Goal: Task Accomplishment & Management: Manage account settings

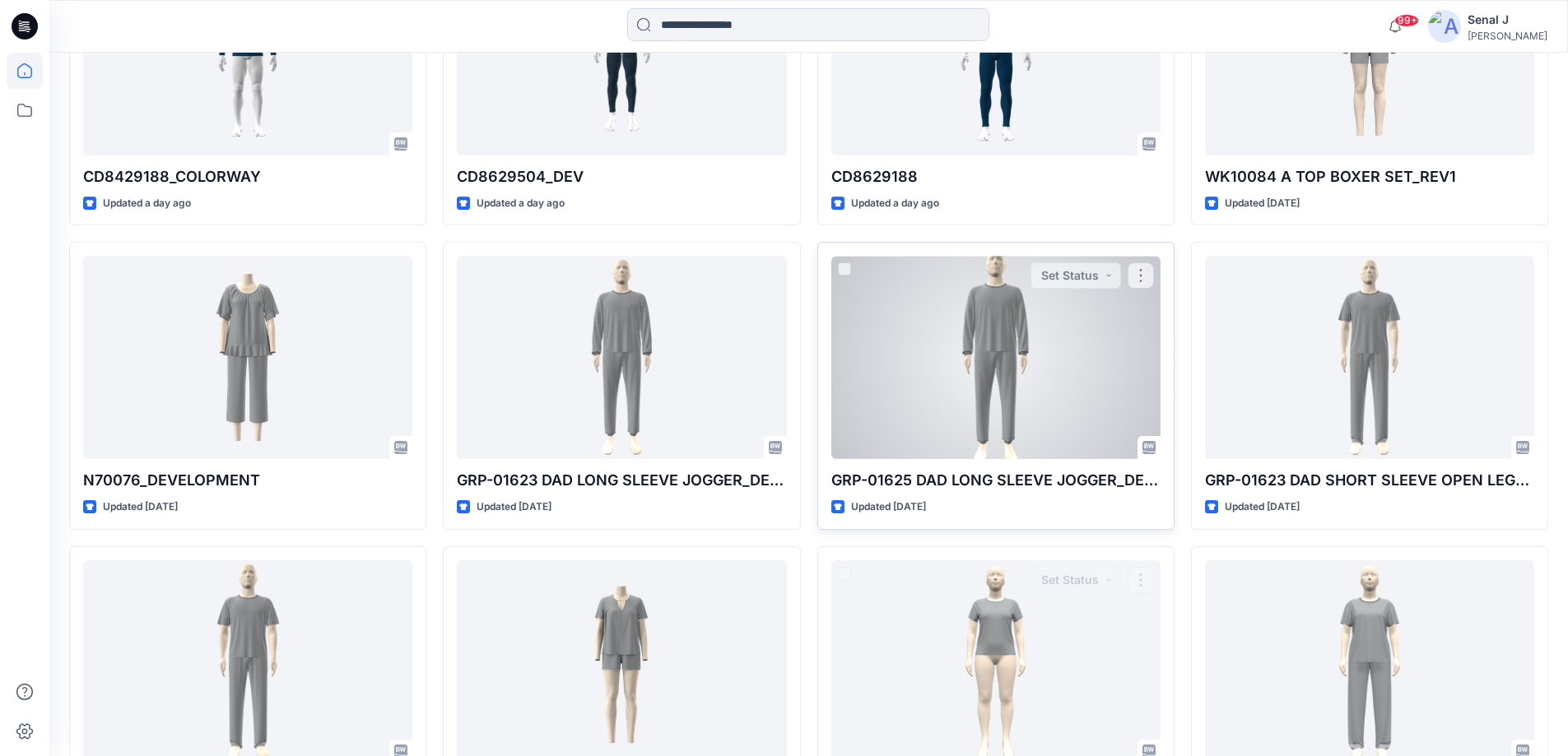
scroll to position [457, 0]
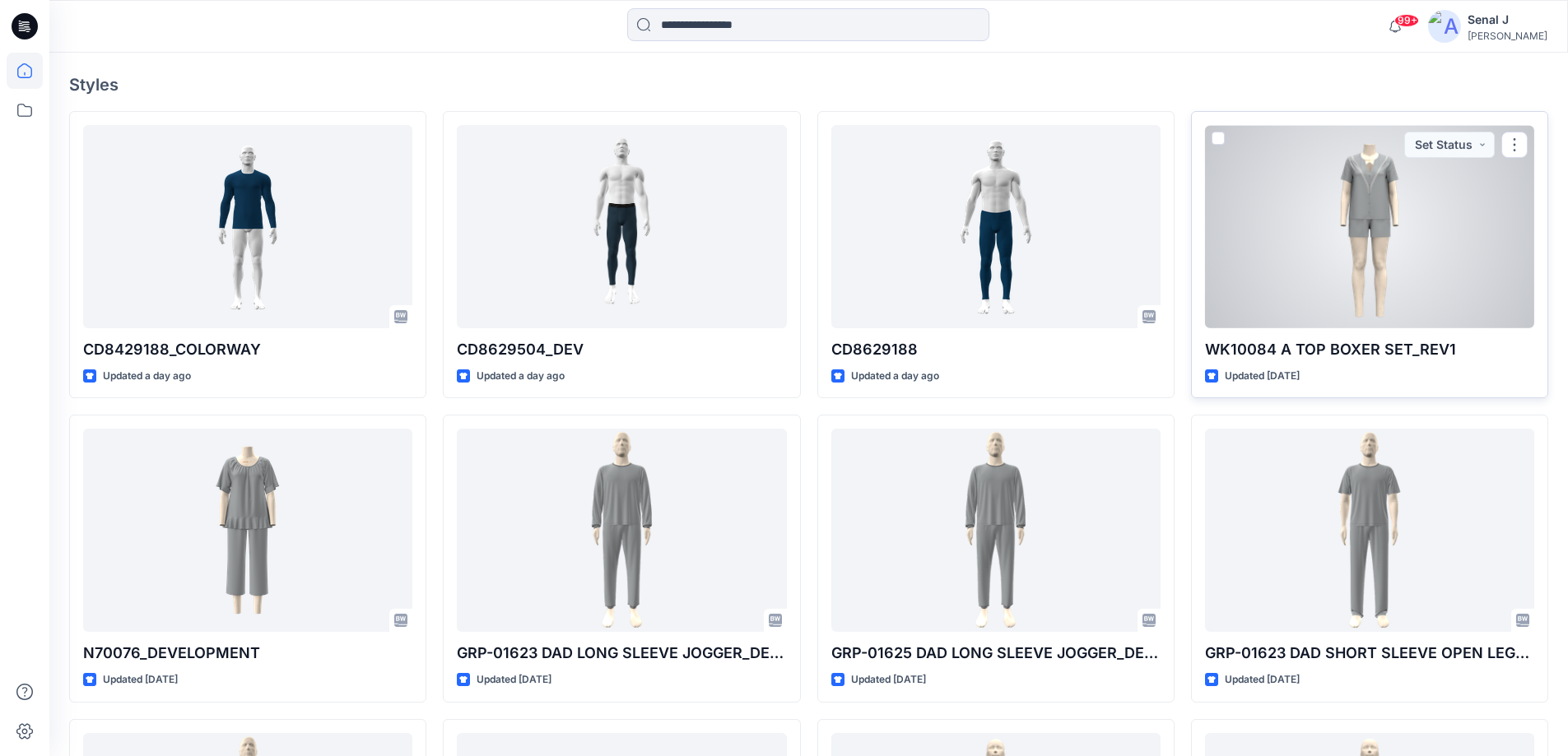
click at [1407, 223] on div at bounding box center [1370, 227] width 330 height 203
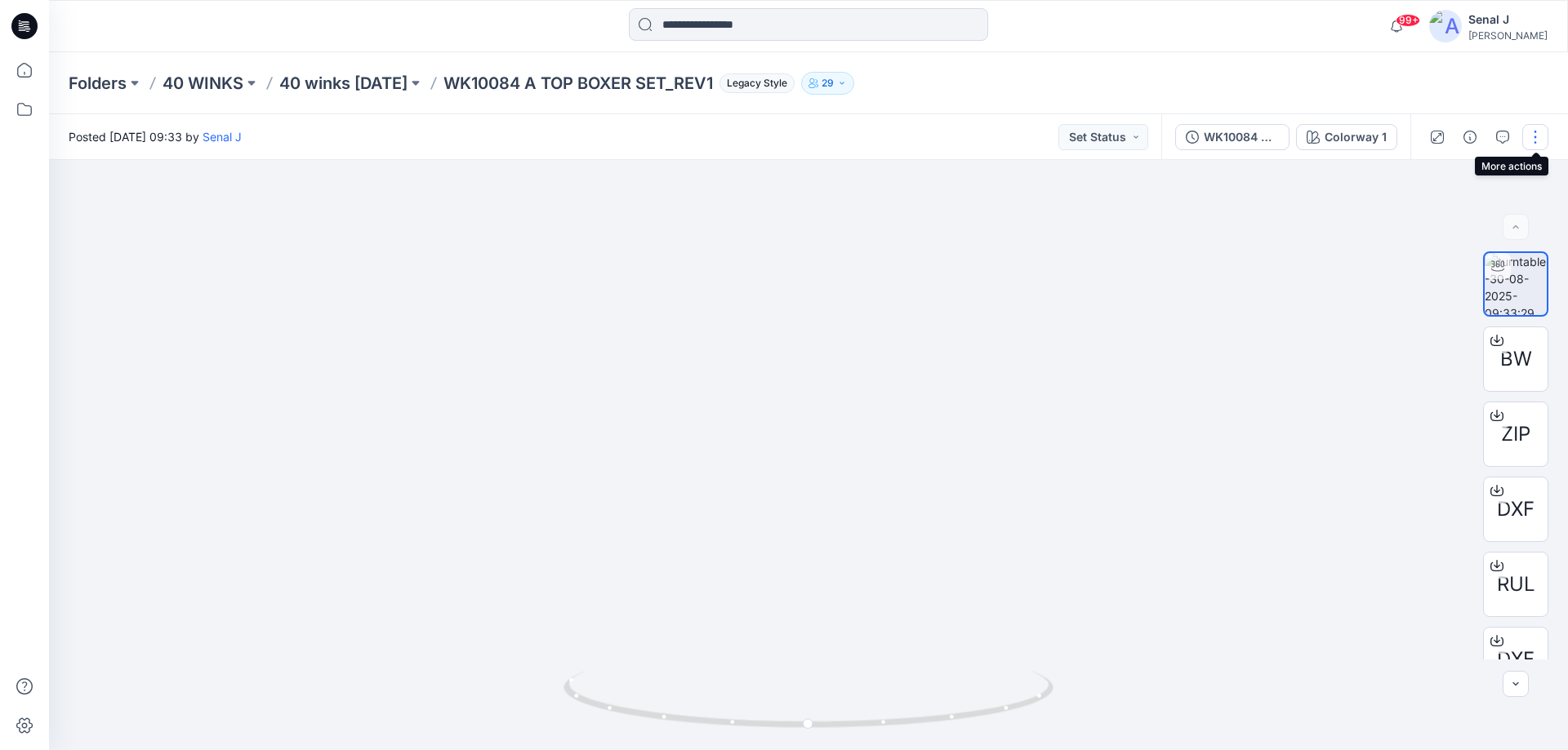
click at [1537, 134] on button "button" at bounding box center [1536, 137] width 26 height 26
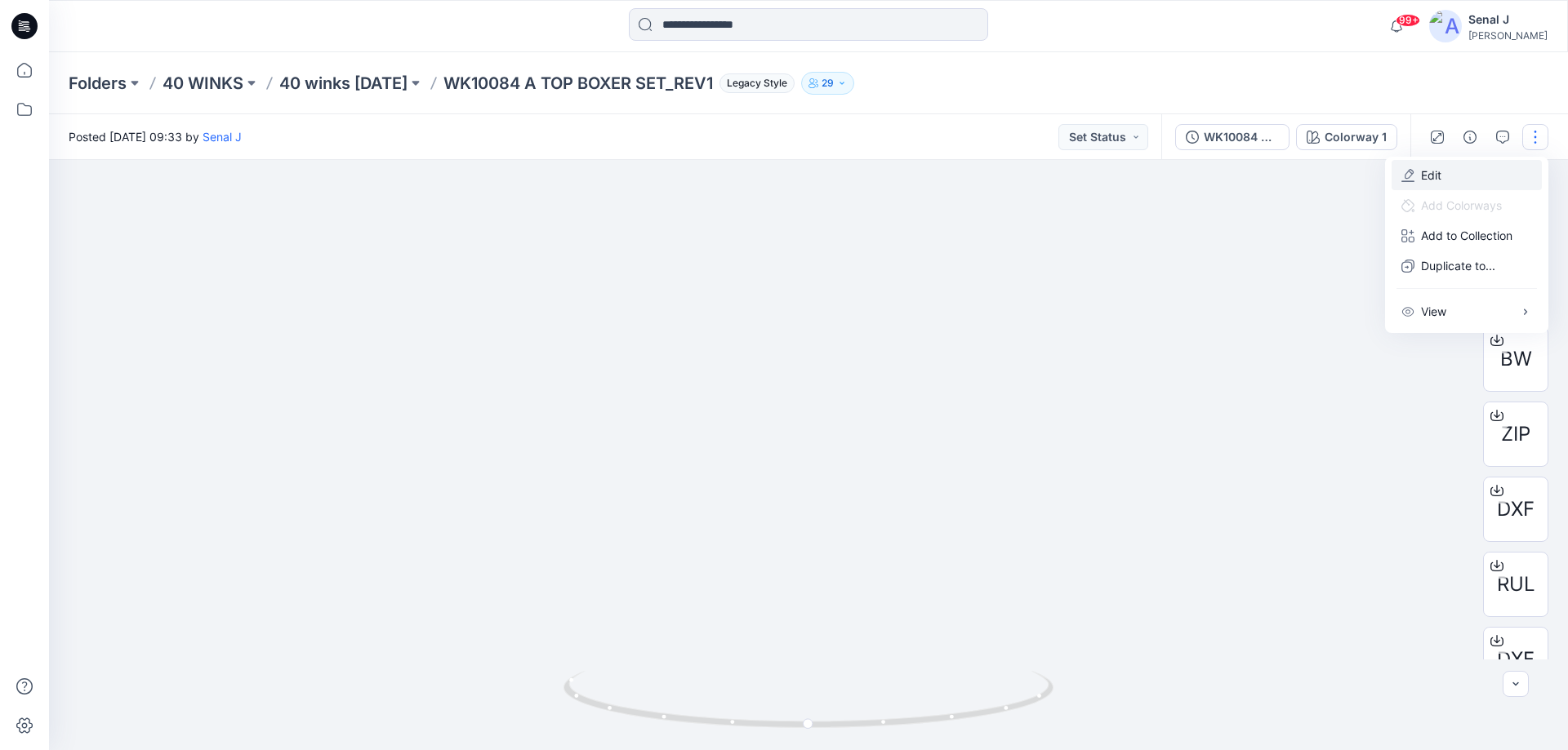
click at [1446, 171] on button "Edit" at bounding box center [1467, 175] width 150 height 30
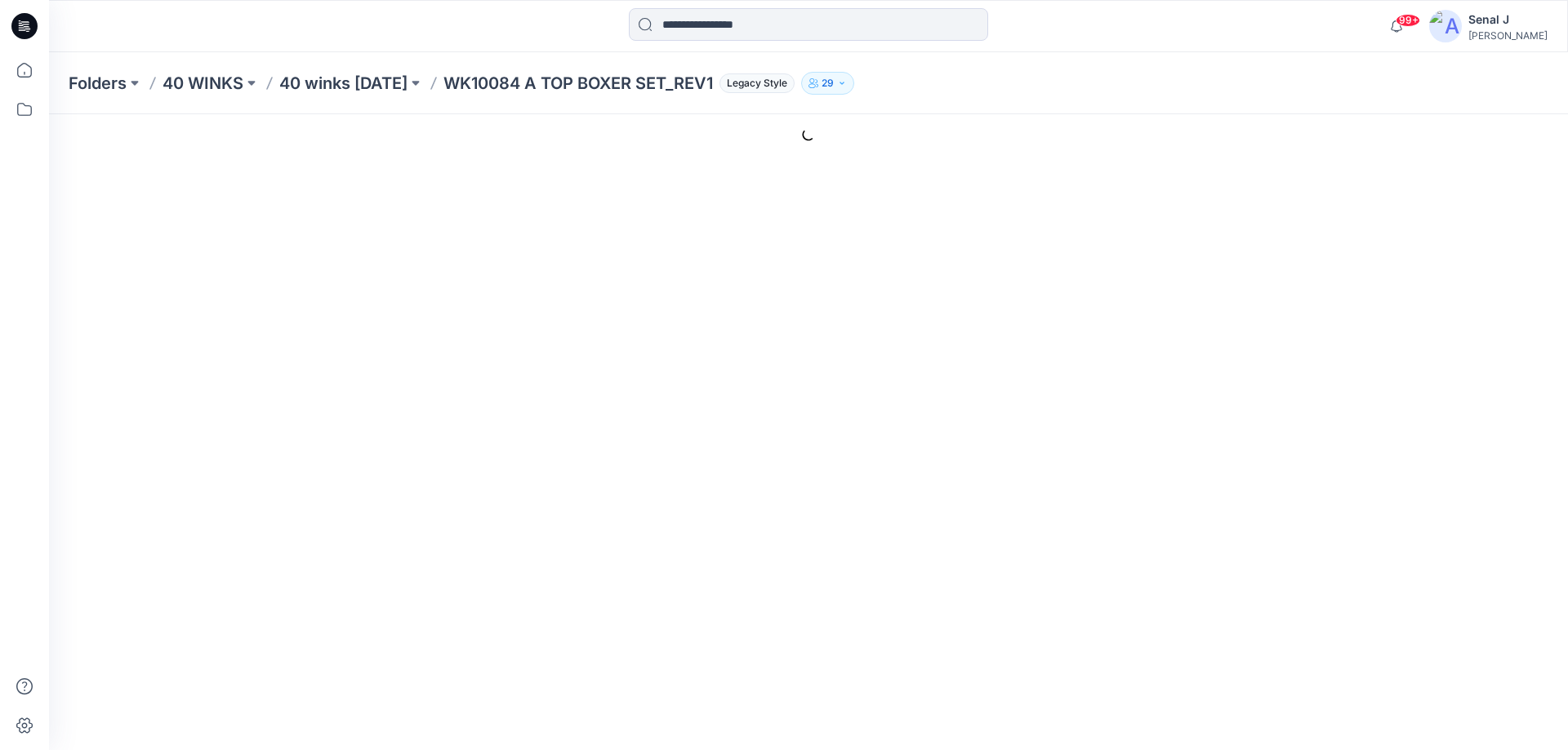
type input "**********"
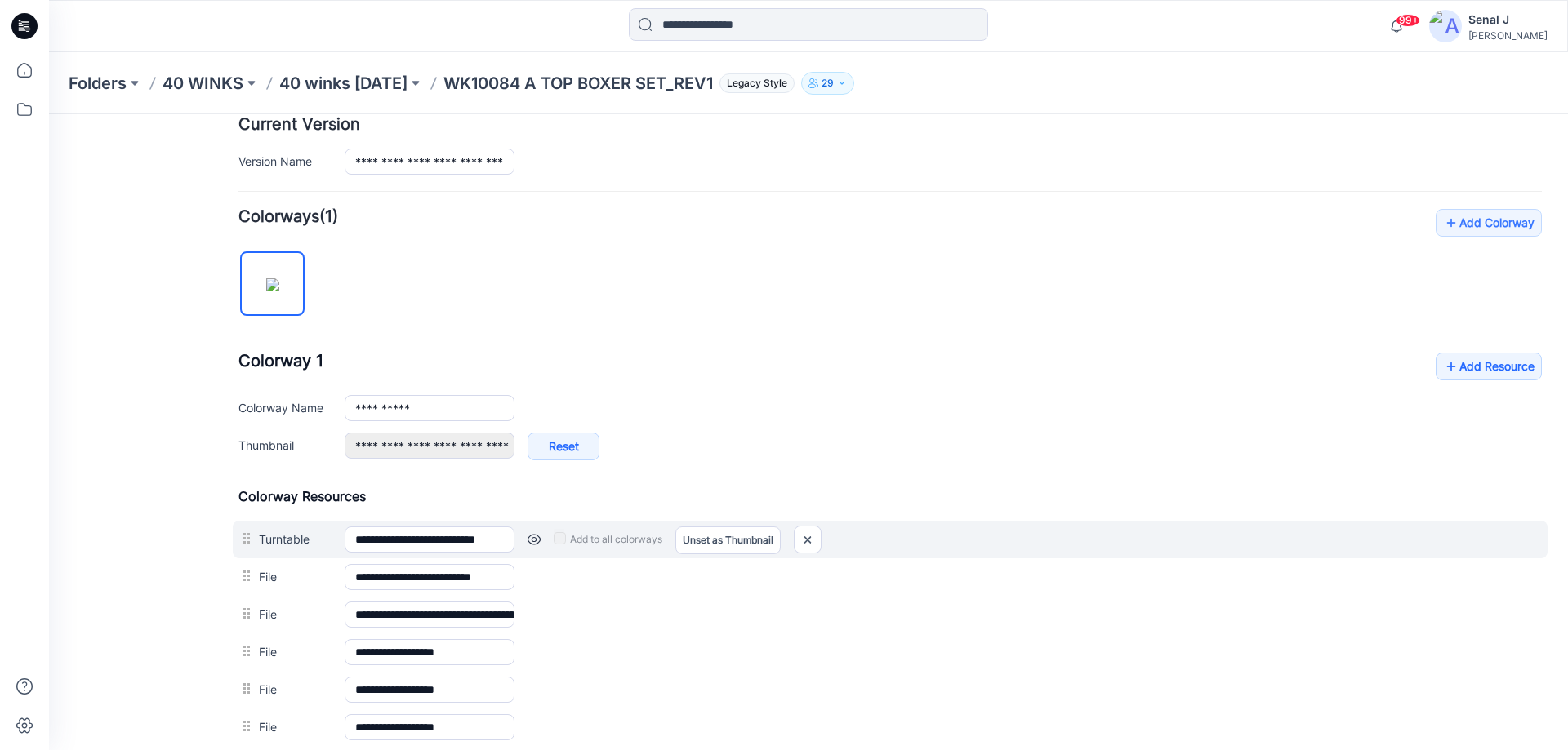
scroll to position [636, 0]
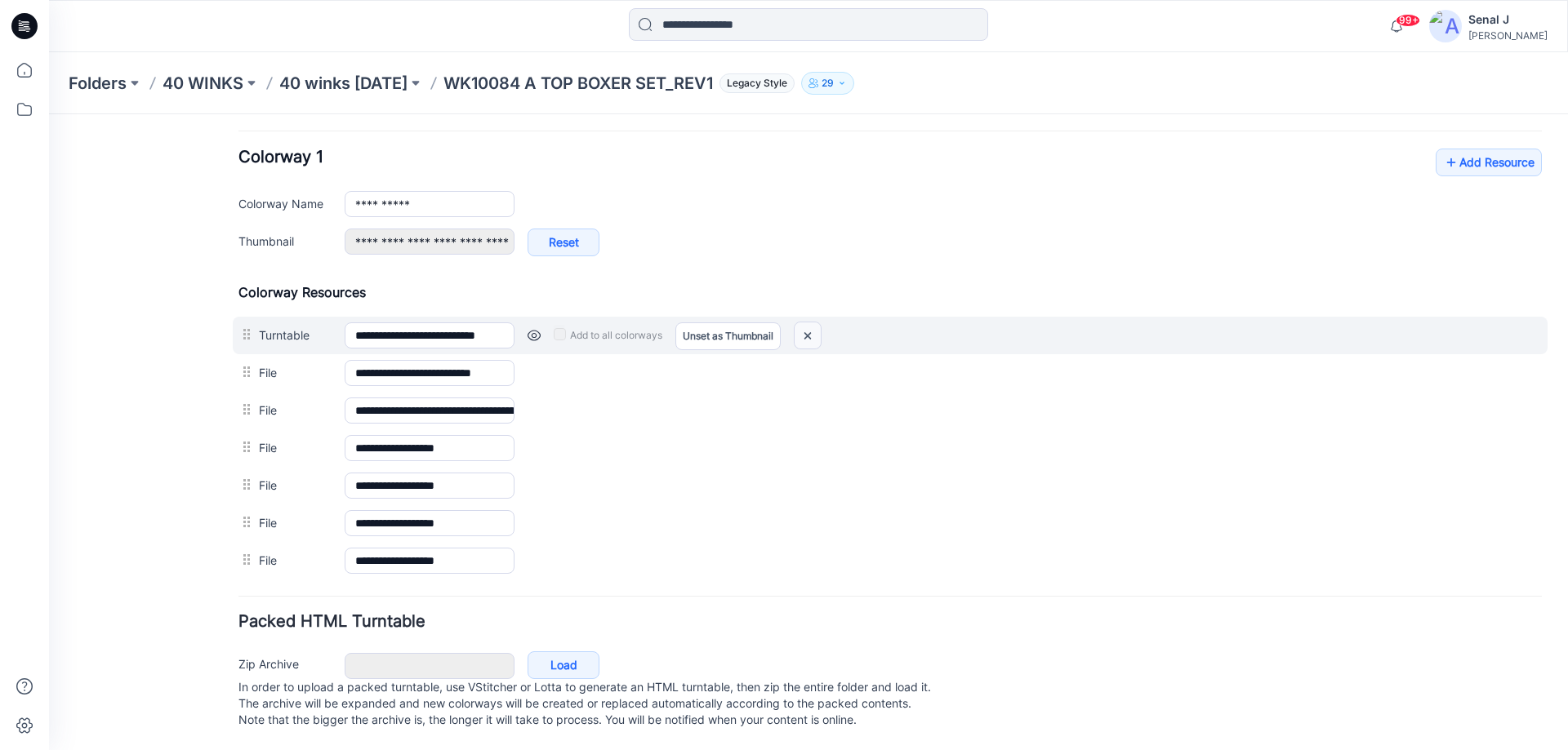
click at [817, 323] on img at bounding box center [808, 336] width 26 height 27
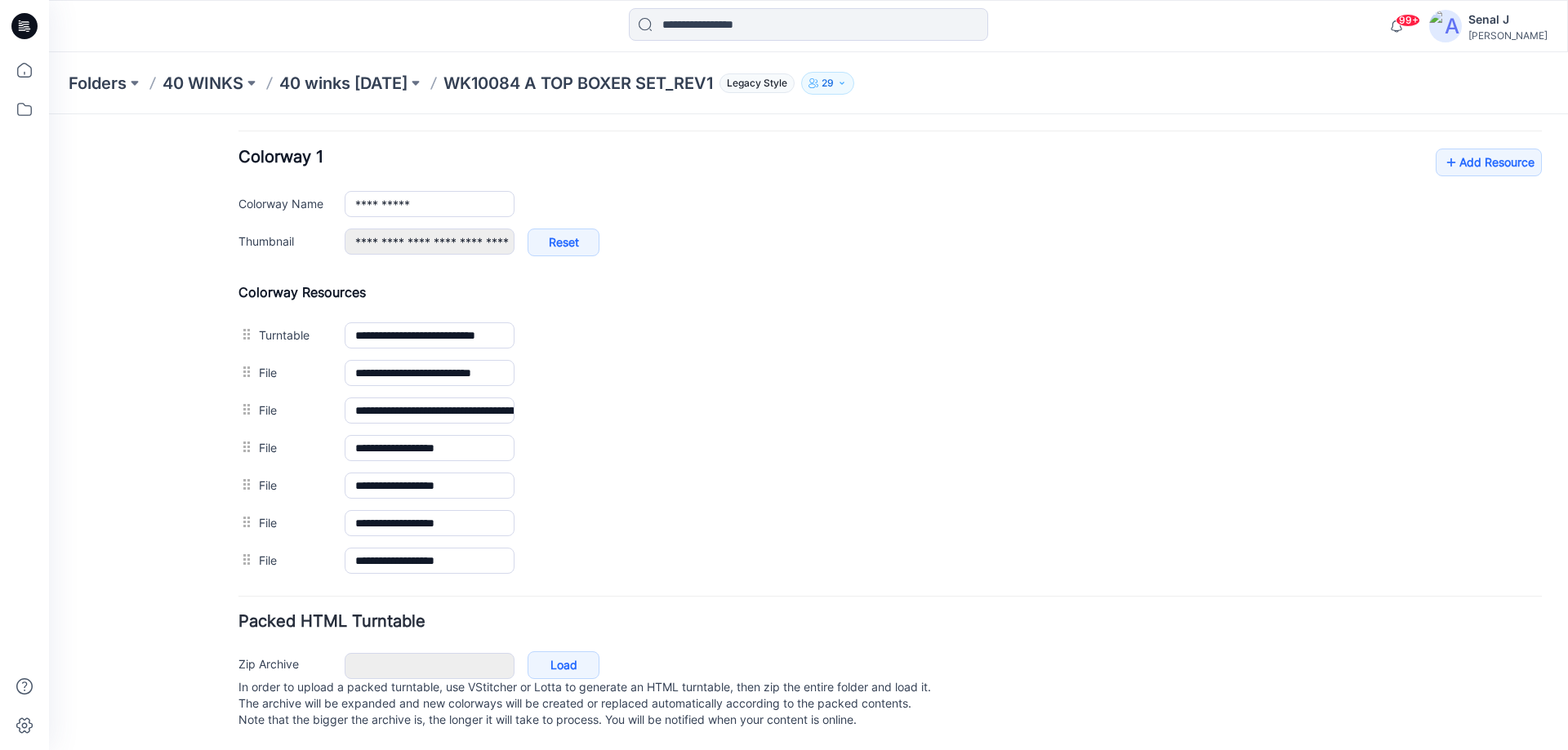
type input "**********"
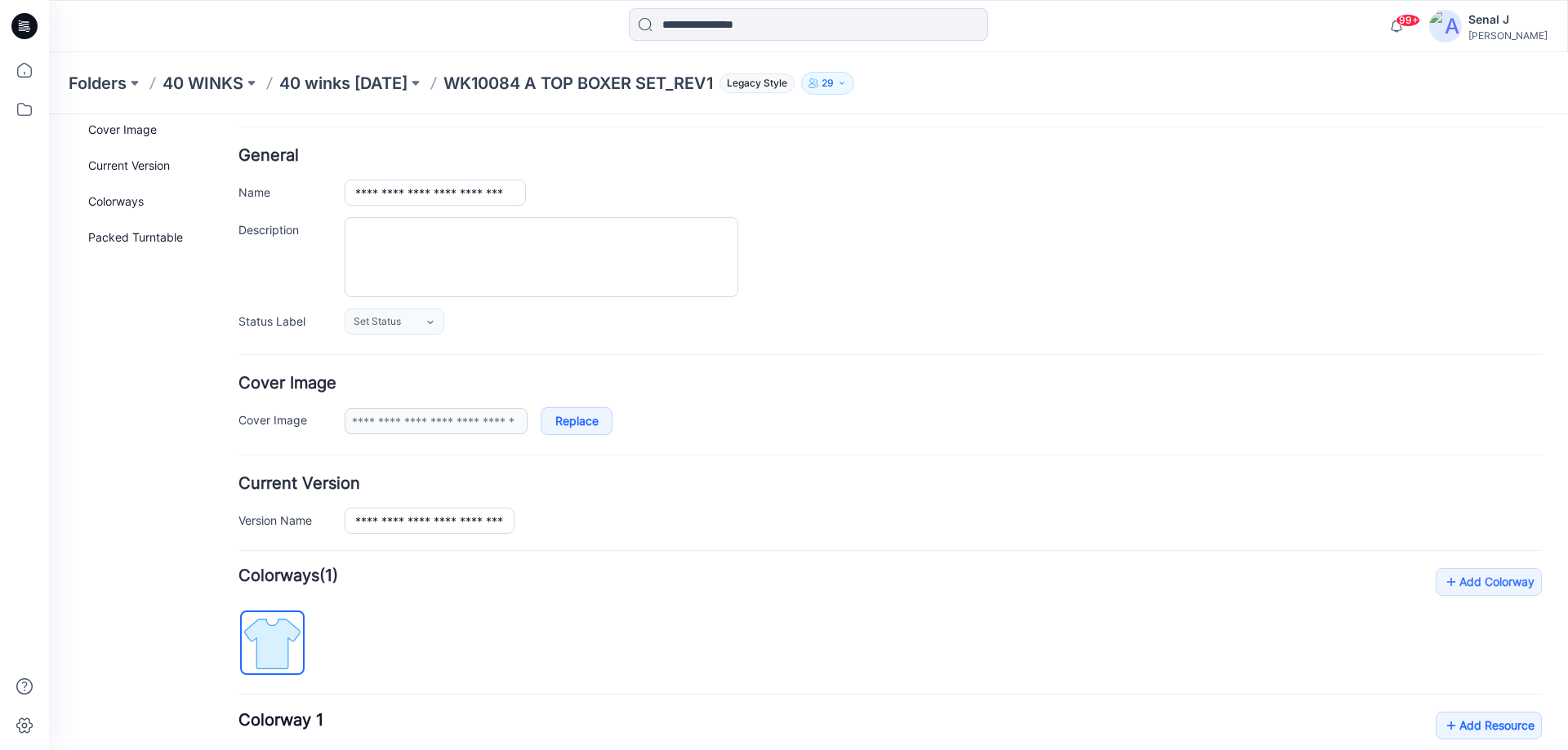
scroll to position [0, 0]
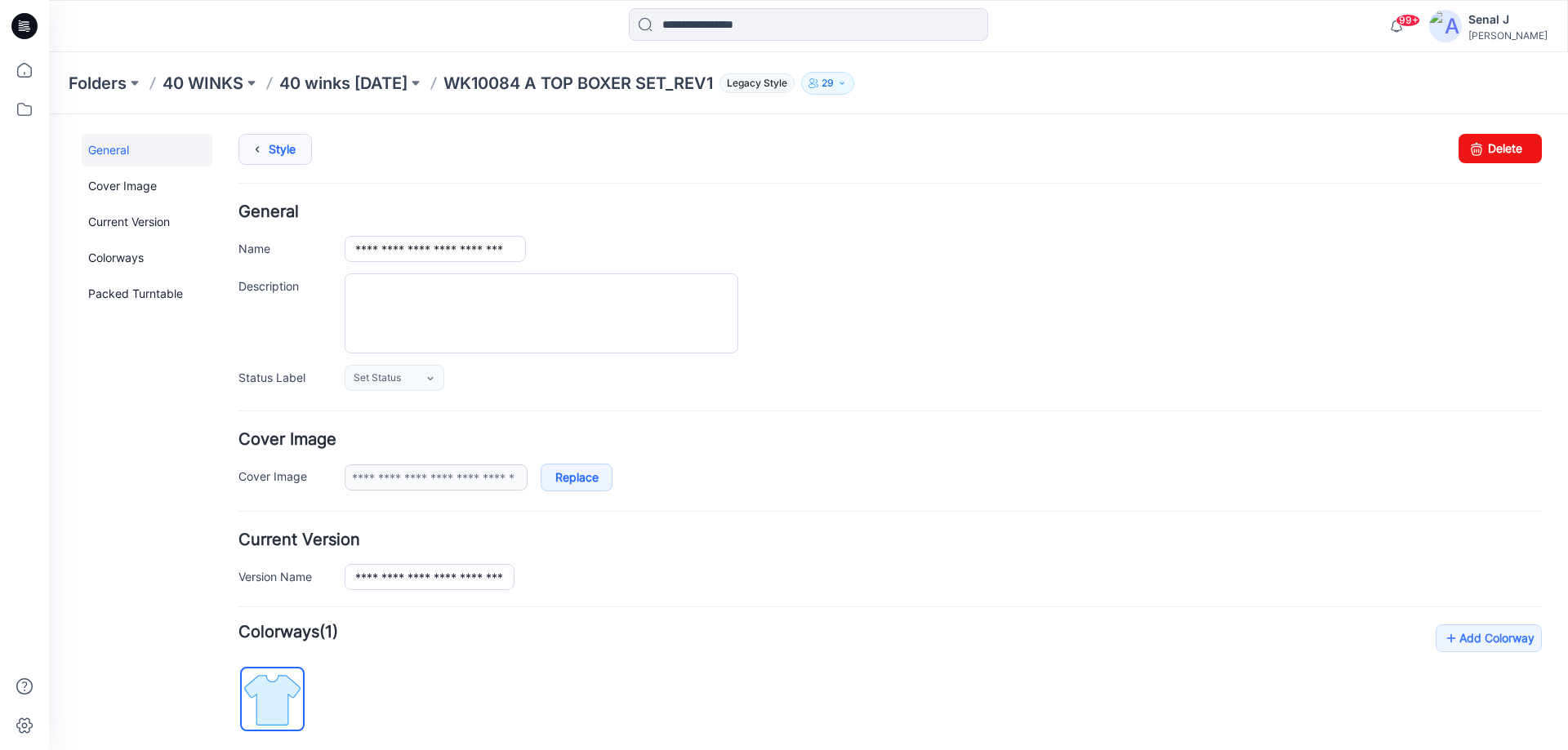
click at [267, 152] on icon at bounding box center [258, 150] width 23 height 30
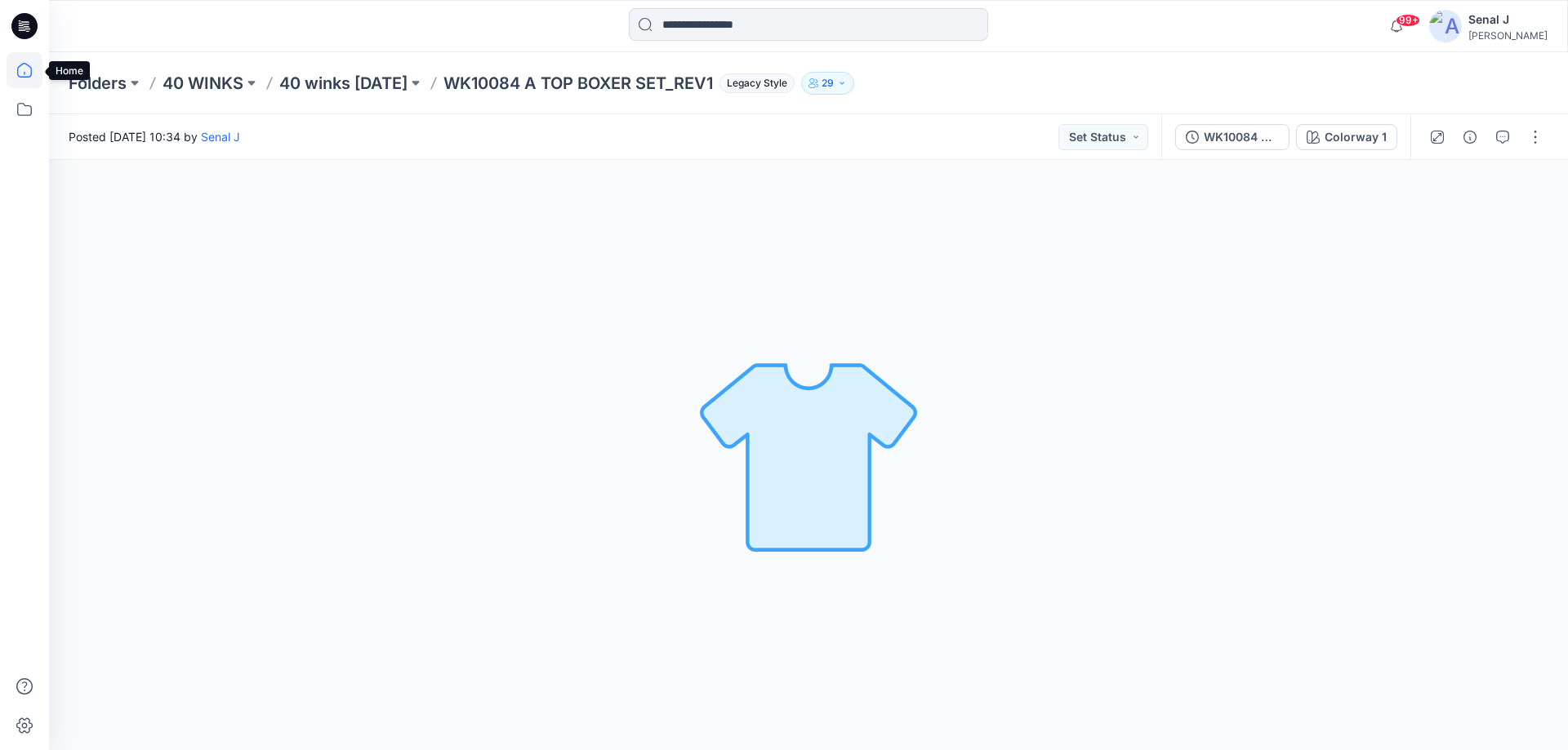
click at [19, 69] on icon at bounding box center [25, 70] width 36 height 36
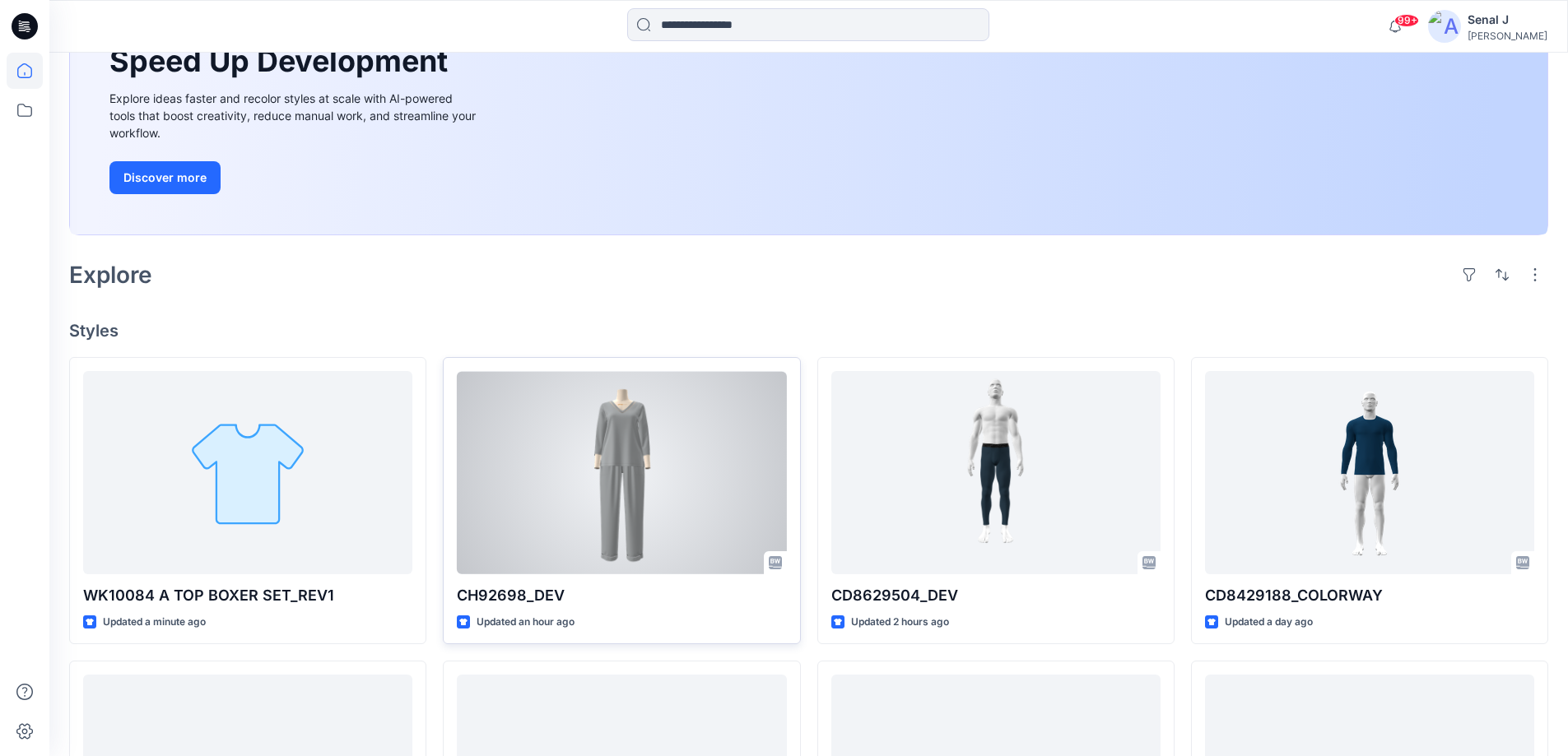
scroll to position [329, 0]
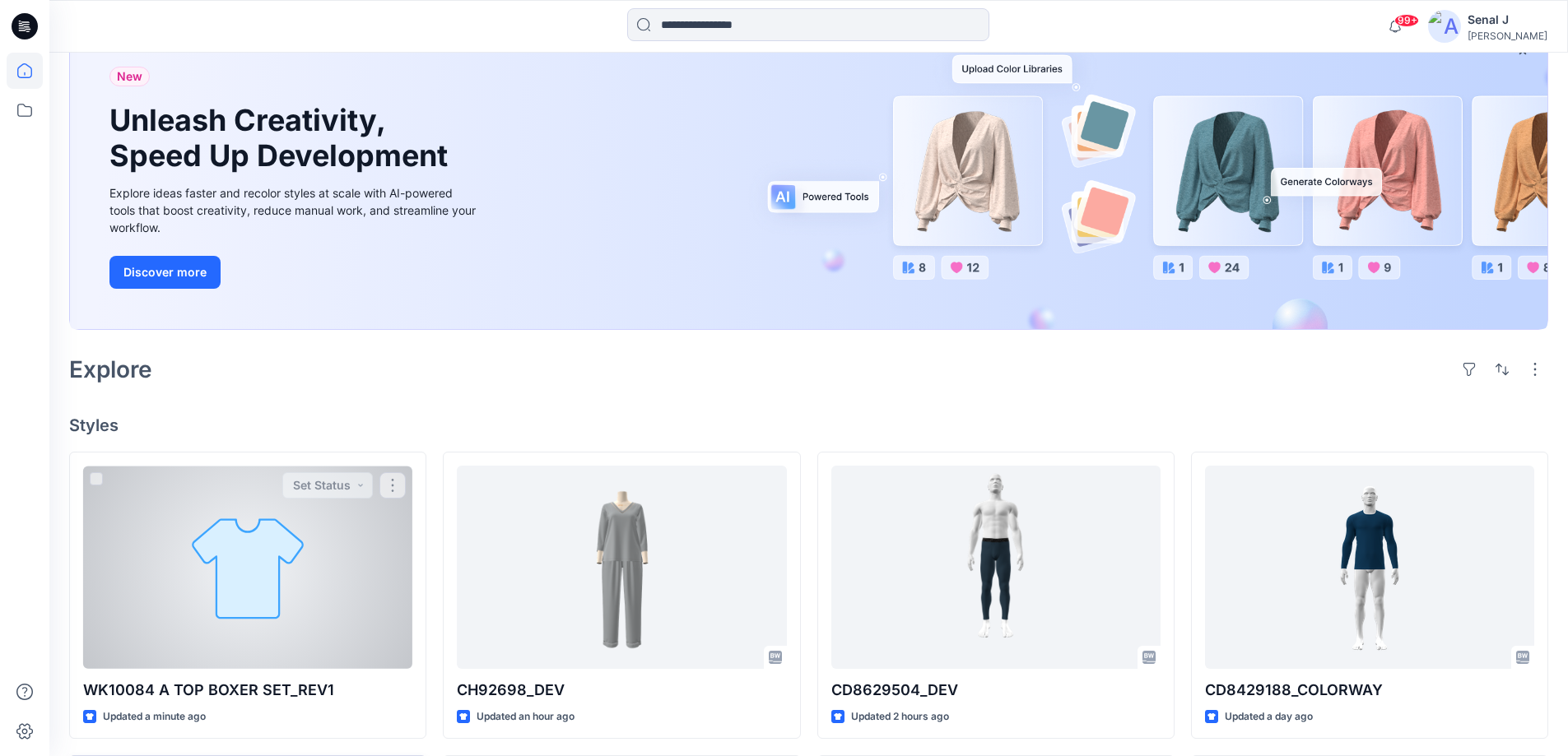
scroll to position [329, 0]
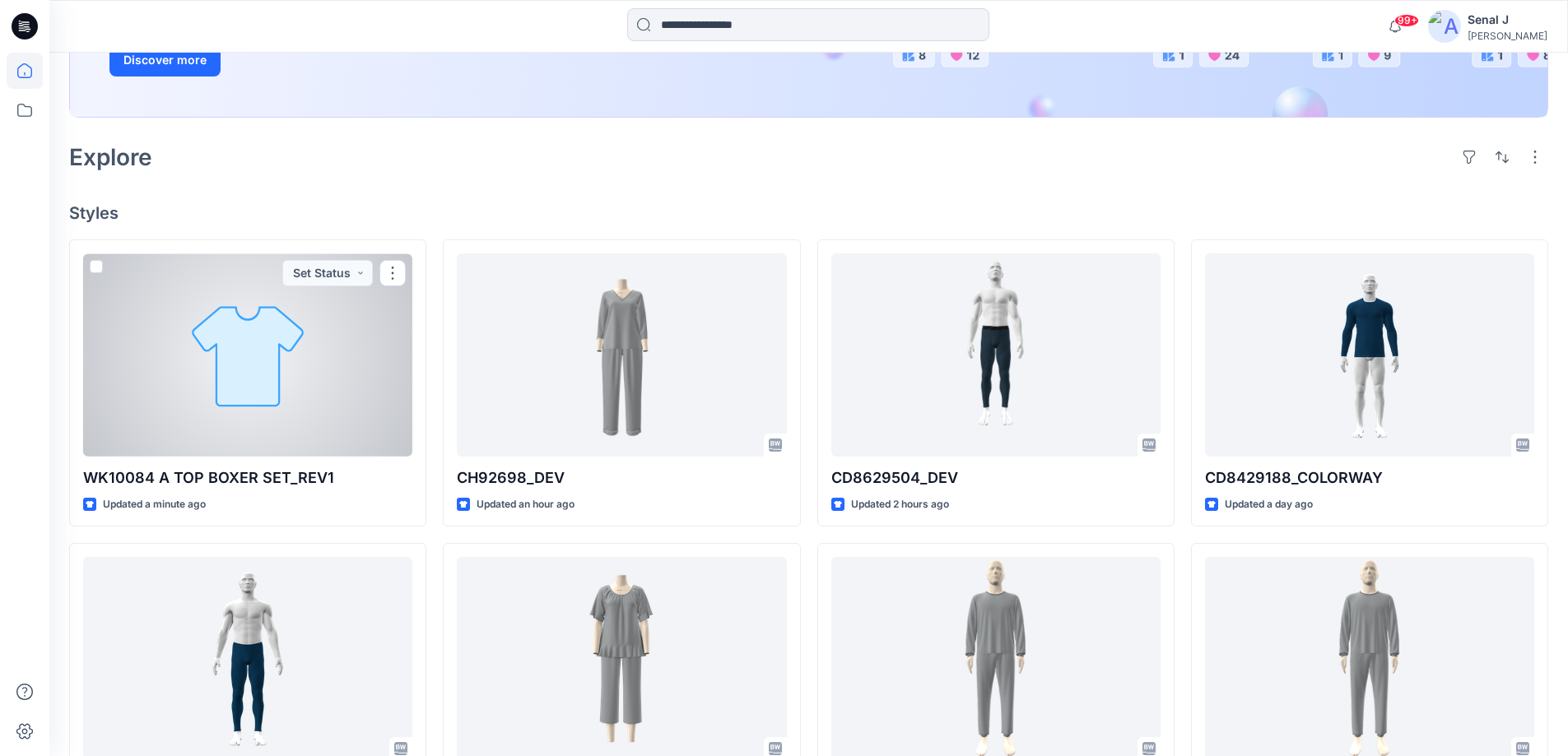
click at [237, 335] on div at bounding box center [247, 354] width 330 height 203
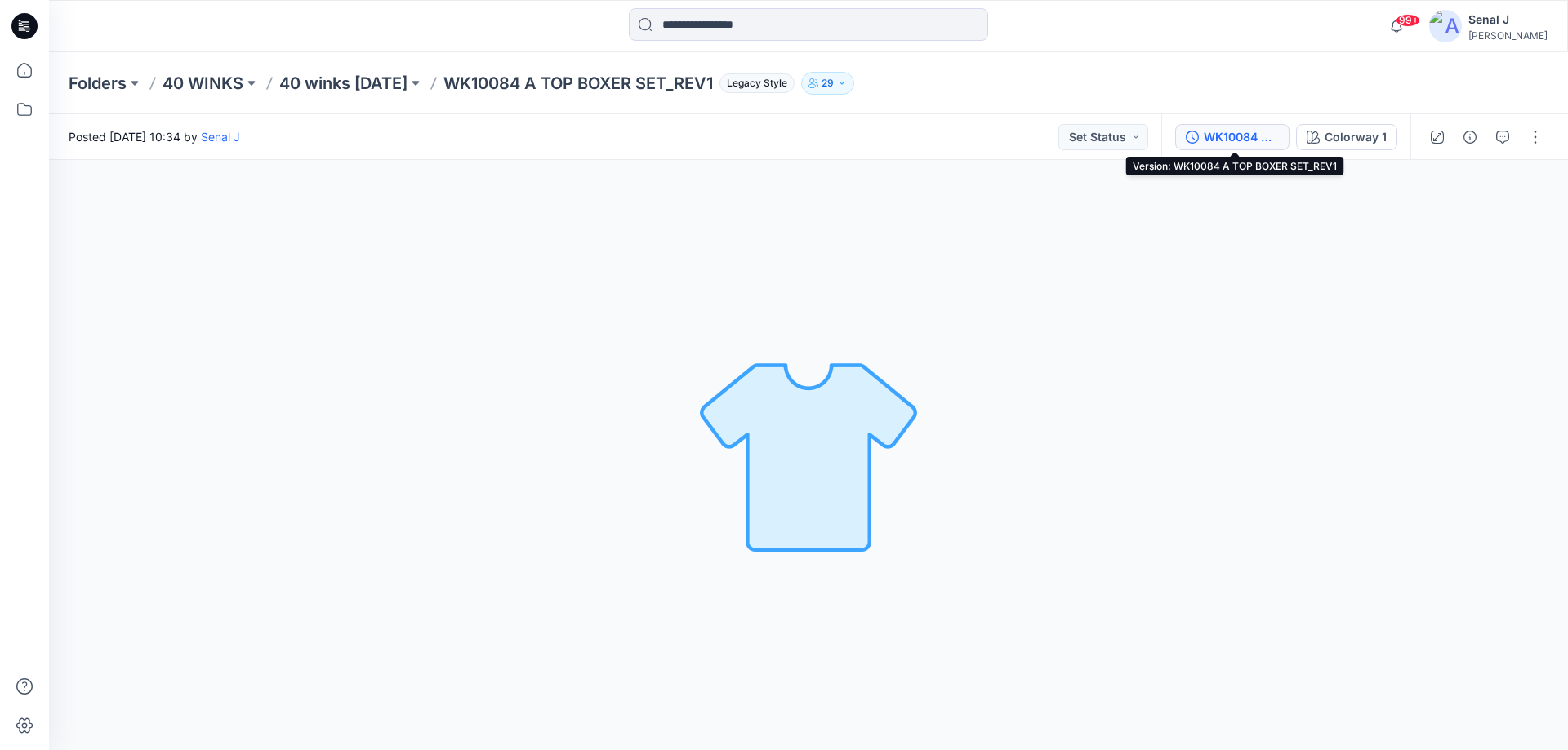
click at [1216, 140] on div "WK10084 A TOP BOXER SET_REV1" at bounding box center [1241, 137] width 75 height 18
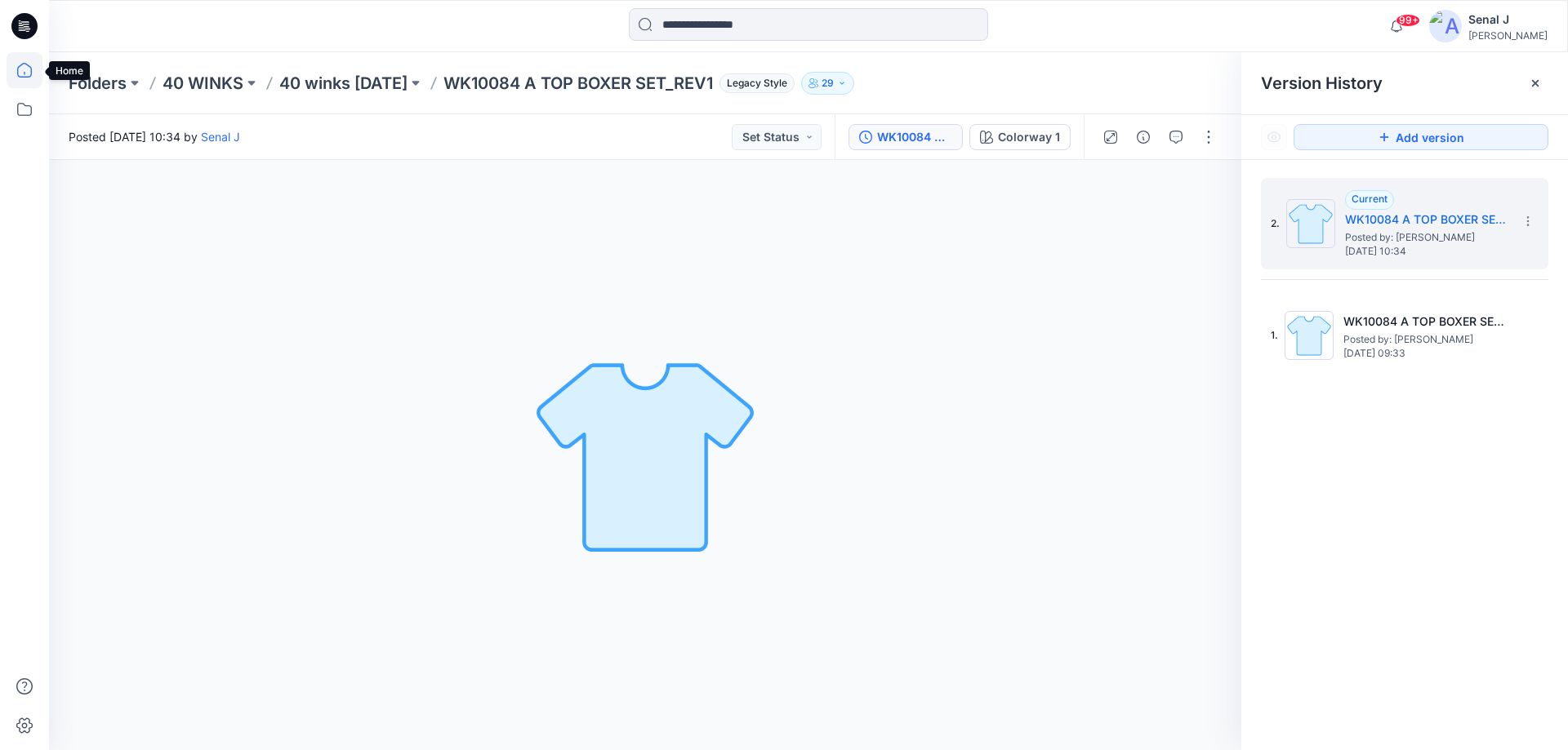
click at [19, 61] on icon at bounding box center [25, 70] width 36 height 36
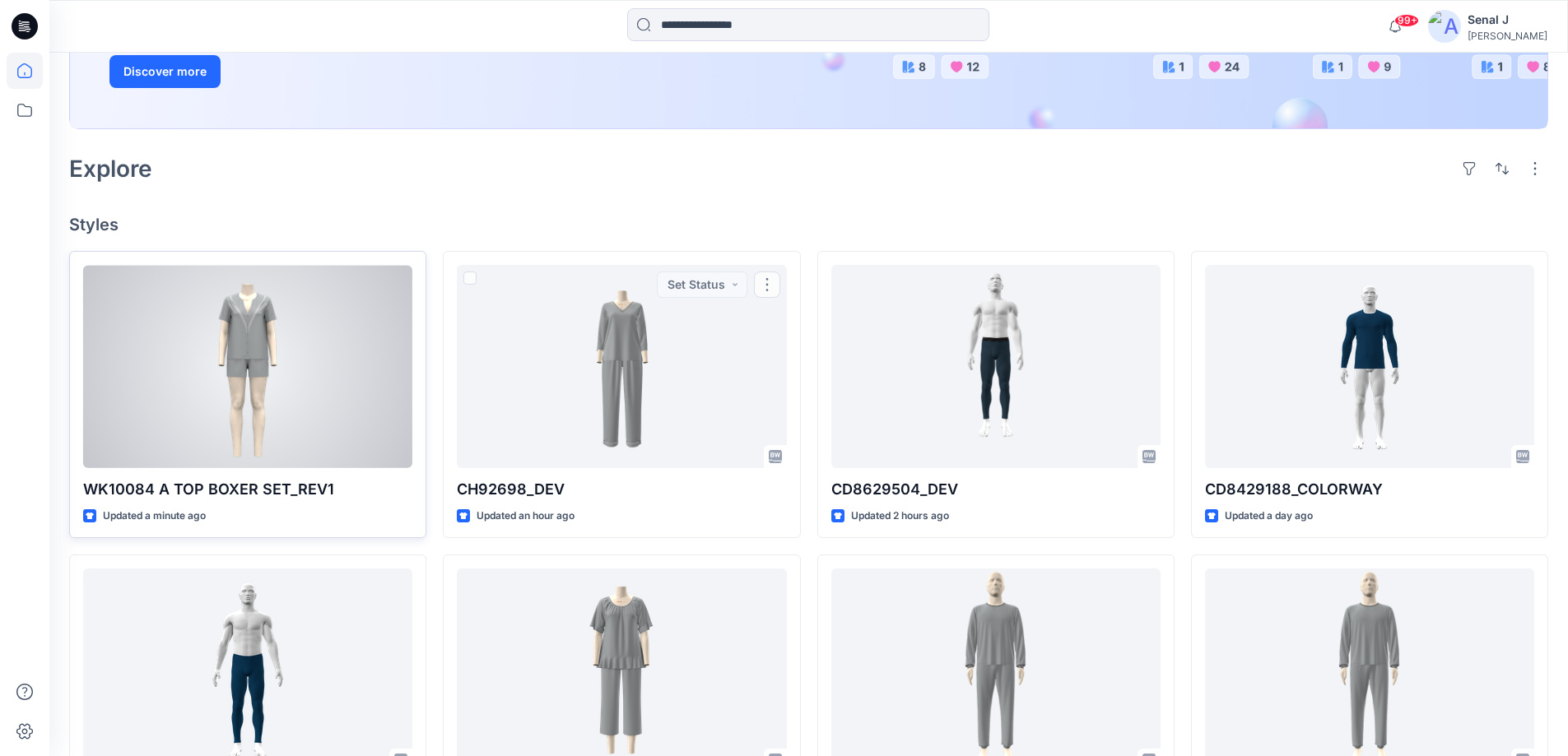
scroll to position [329, 0]
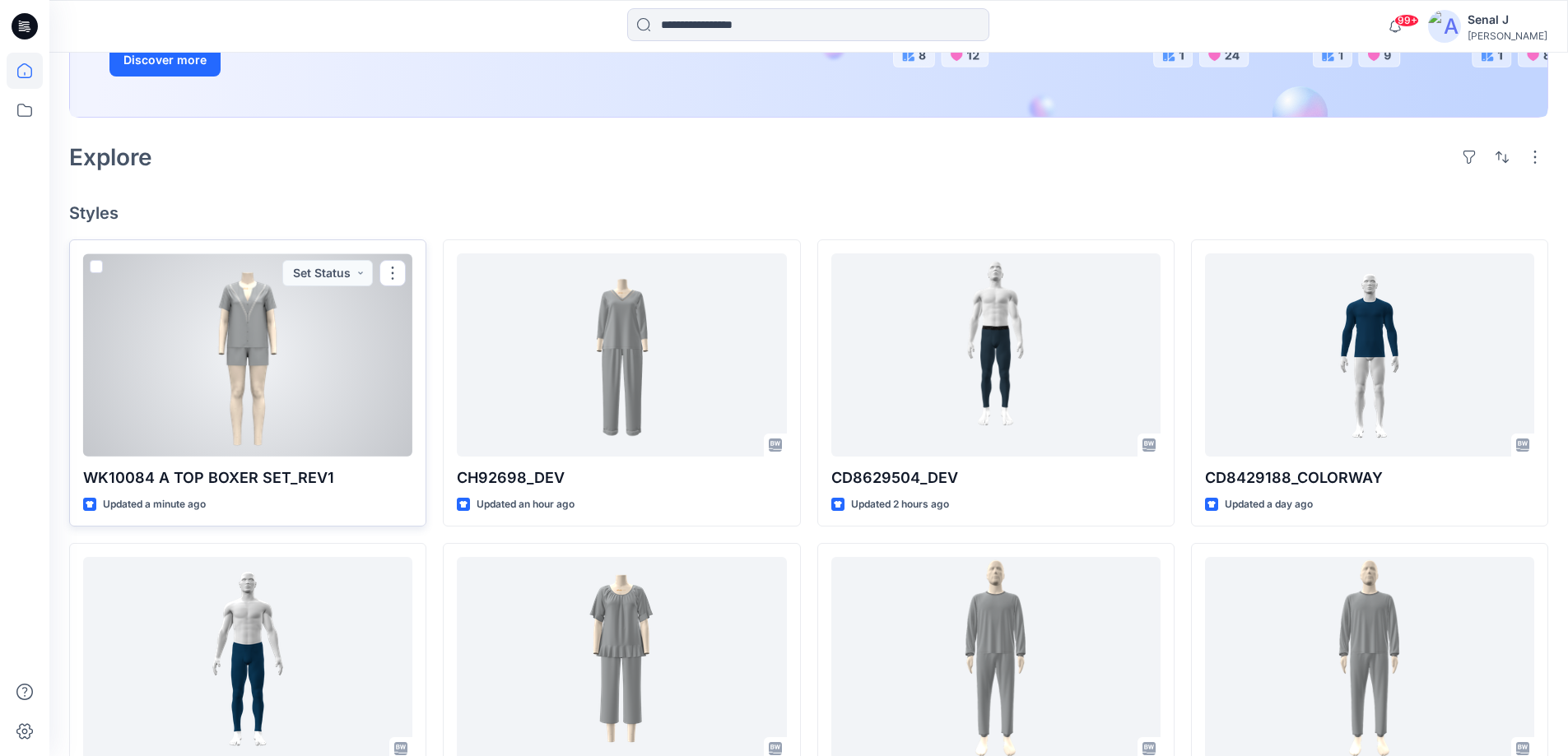
click at [248, 317] on div at bounding box center [247, 354] width 330 height 203
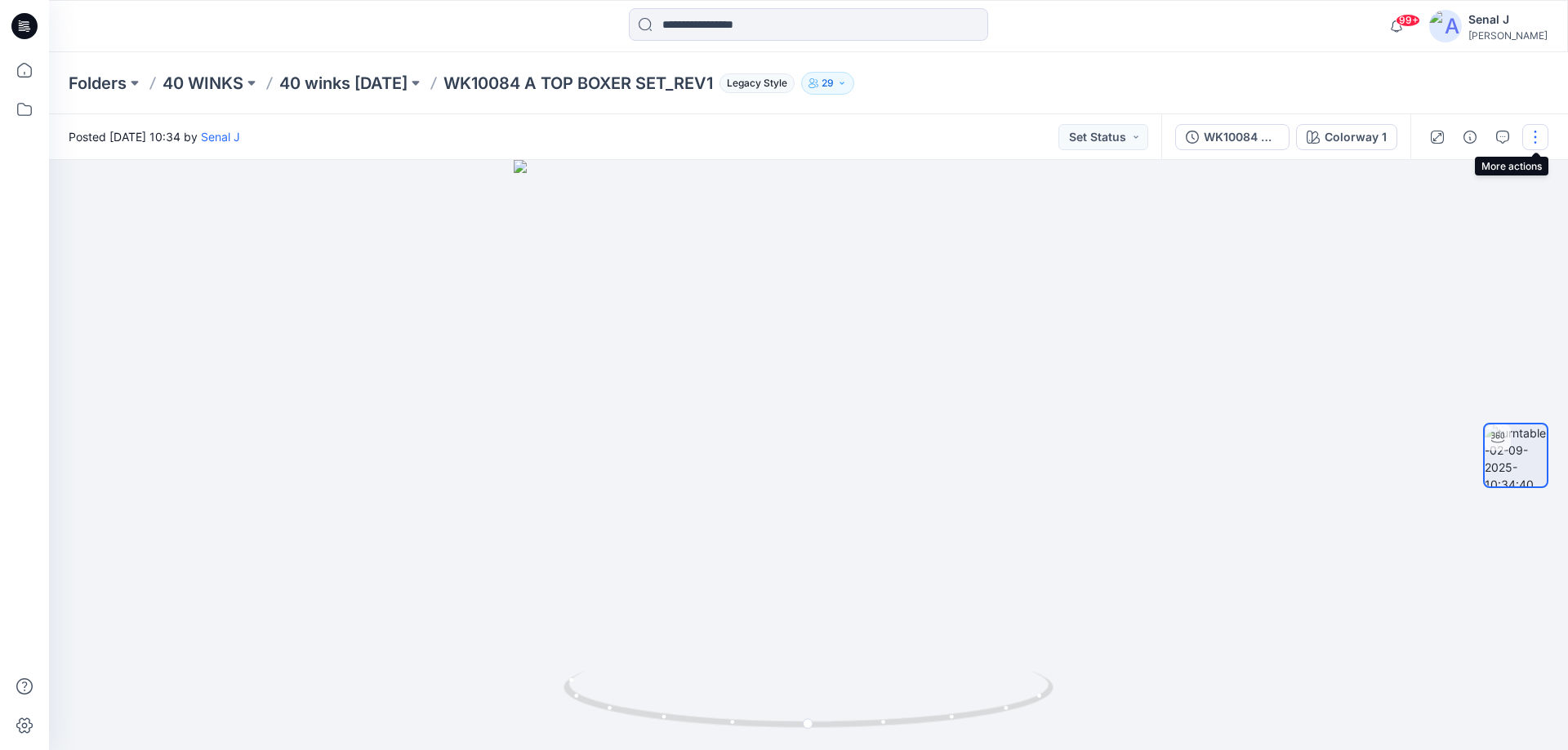
click at [1541, 141] on button "button" at bounding box center [1536, 137] width 26 height 26
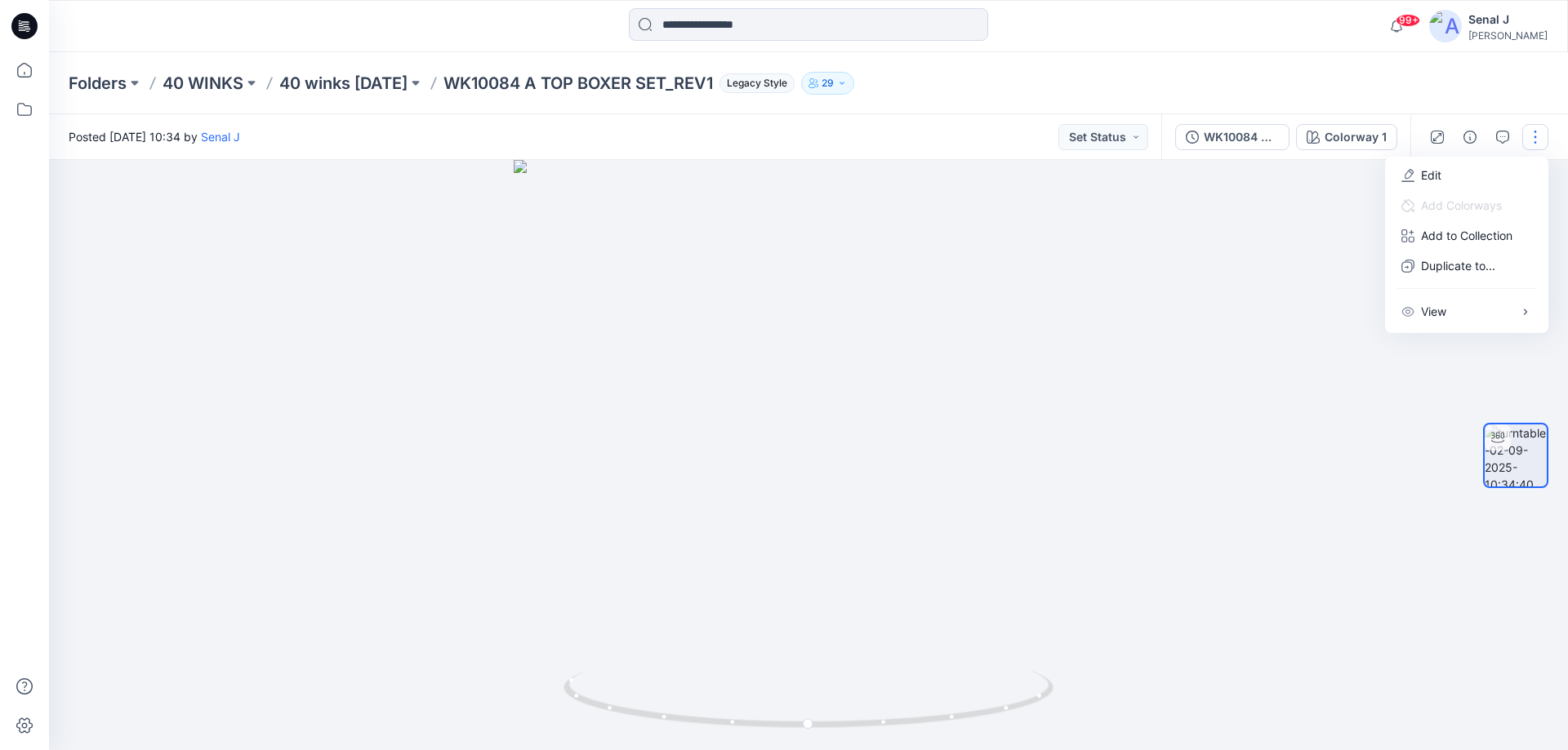
click at [1334, 89] on div "Folders 40 WINKS 40 winks Nov 25 WK10084 A TOP BOXER SET_REV1 Legacy Style 29" at bounding box center [744, 83] width 1352 height 23
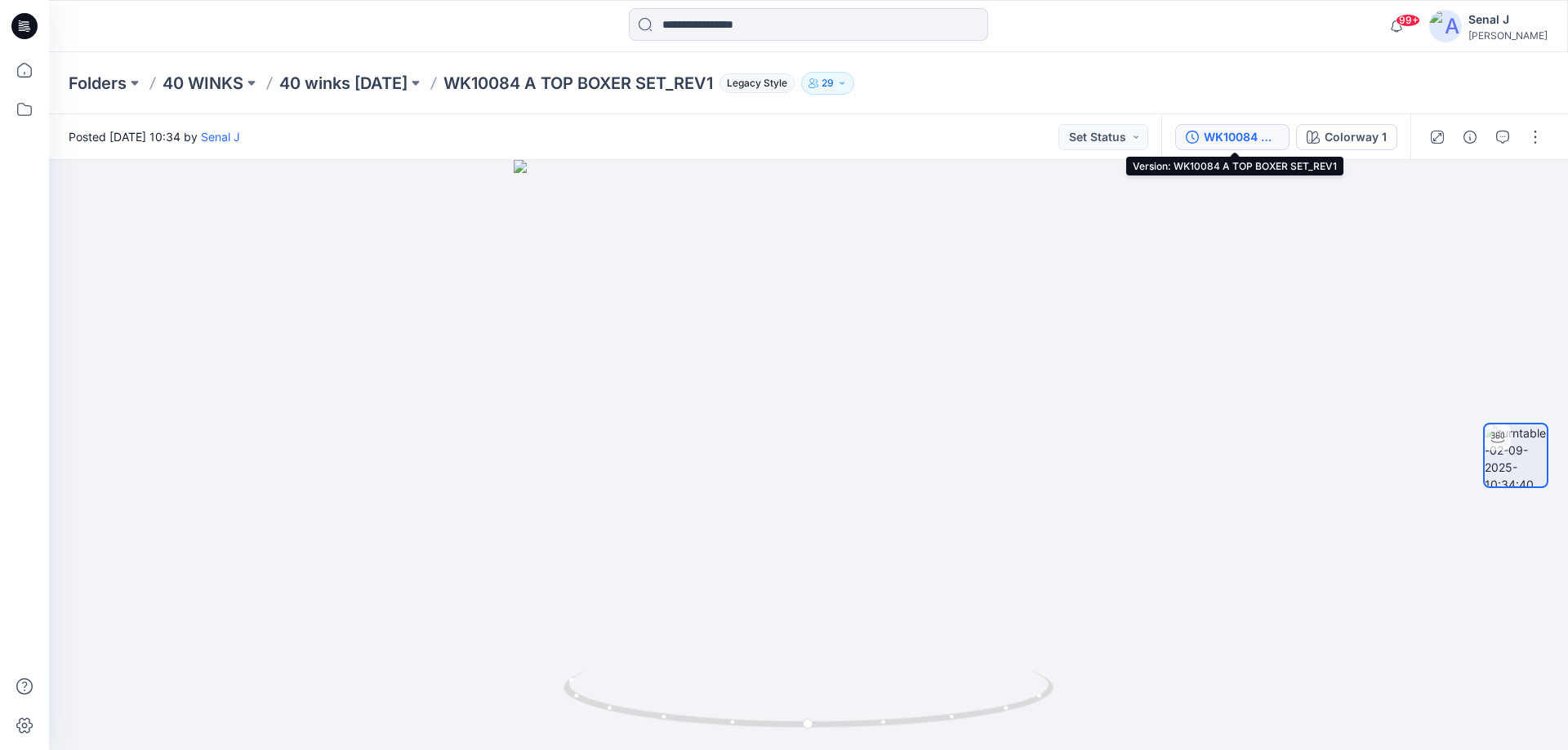
click at [1238, 134] on div "WK10084 A TOP BOXER SET_REV1" at bounding box center [1241, 137] width 75 height 18
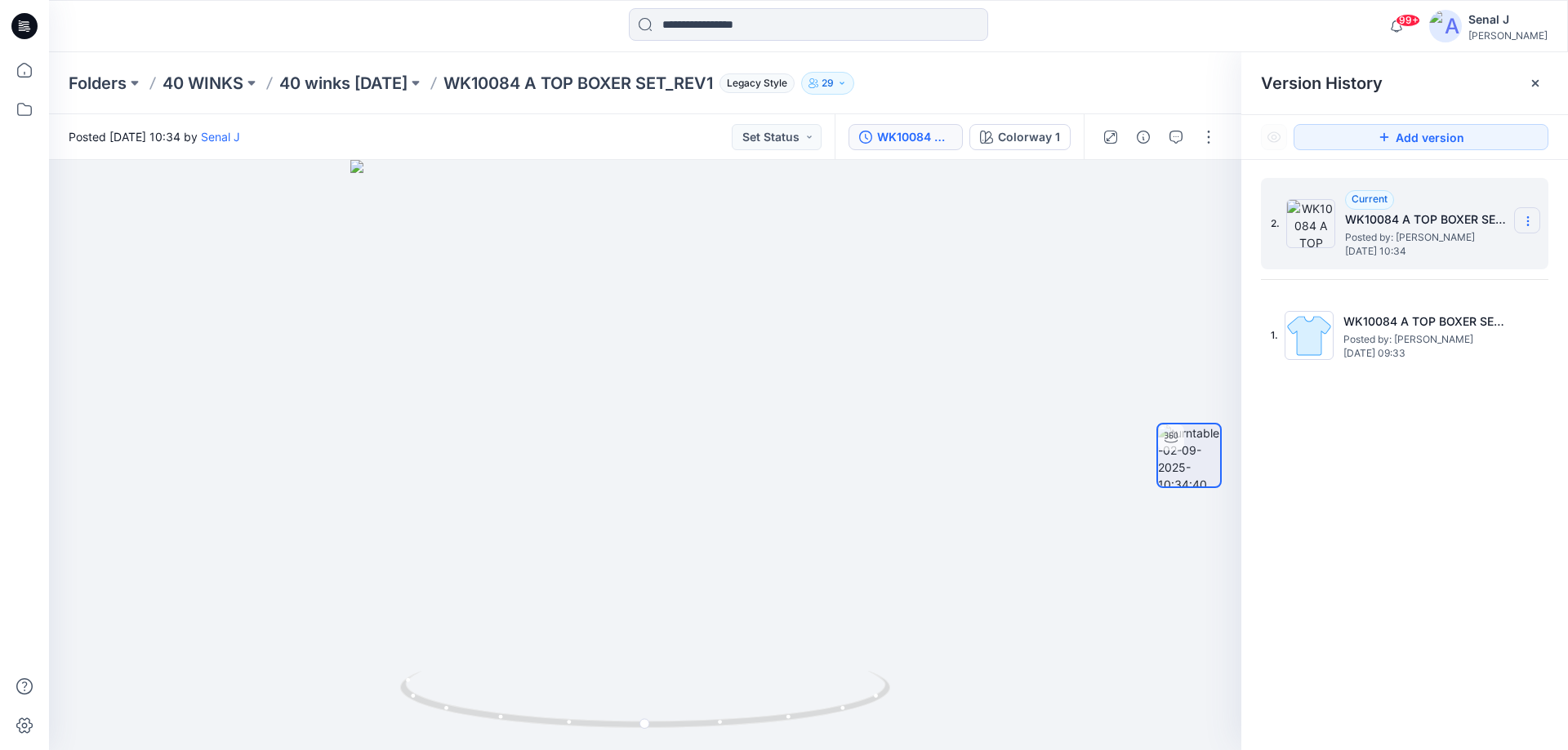
click at [1530, 222] on icon at bounding box center [1528, 221] width 13 height 13
click at [1412, 328] on span "Delete Version" at bounding box center [1415, 326] width 76 height 20
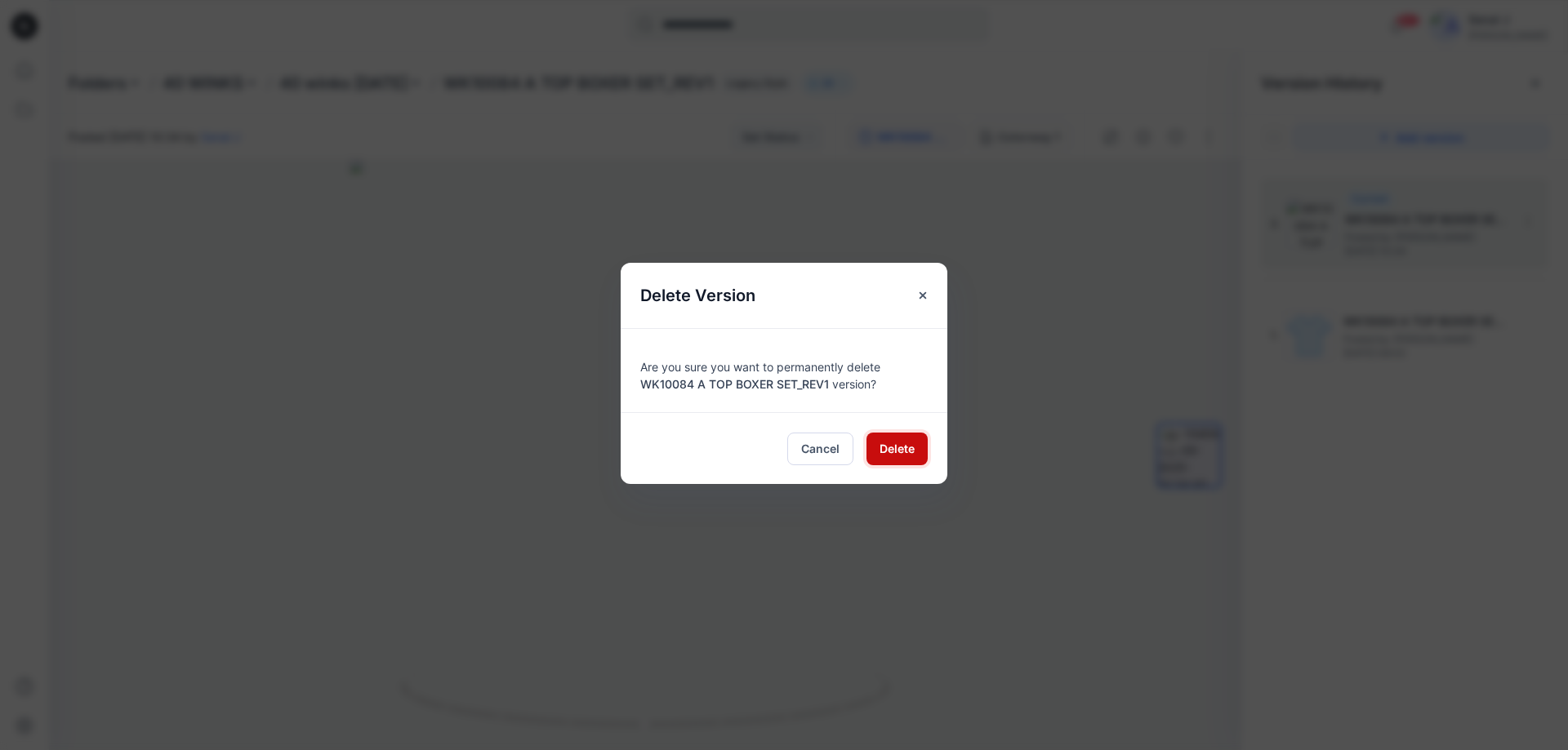
click at [900, 443] on span "Delete" at bounding box center [897, 449] width 35 height 17
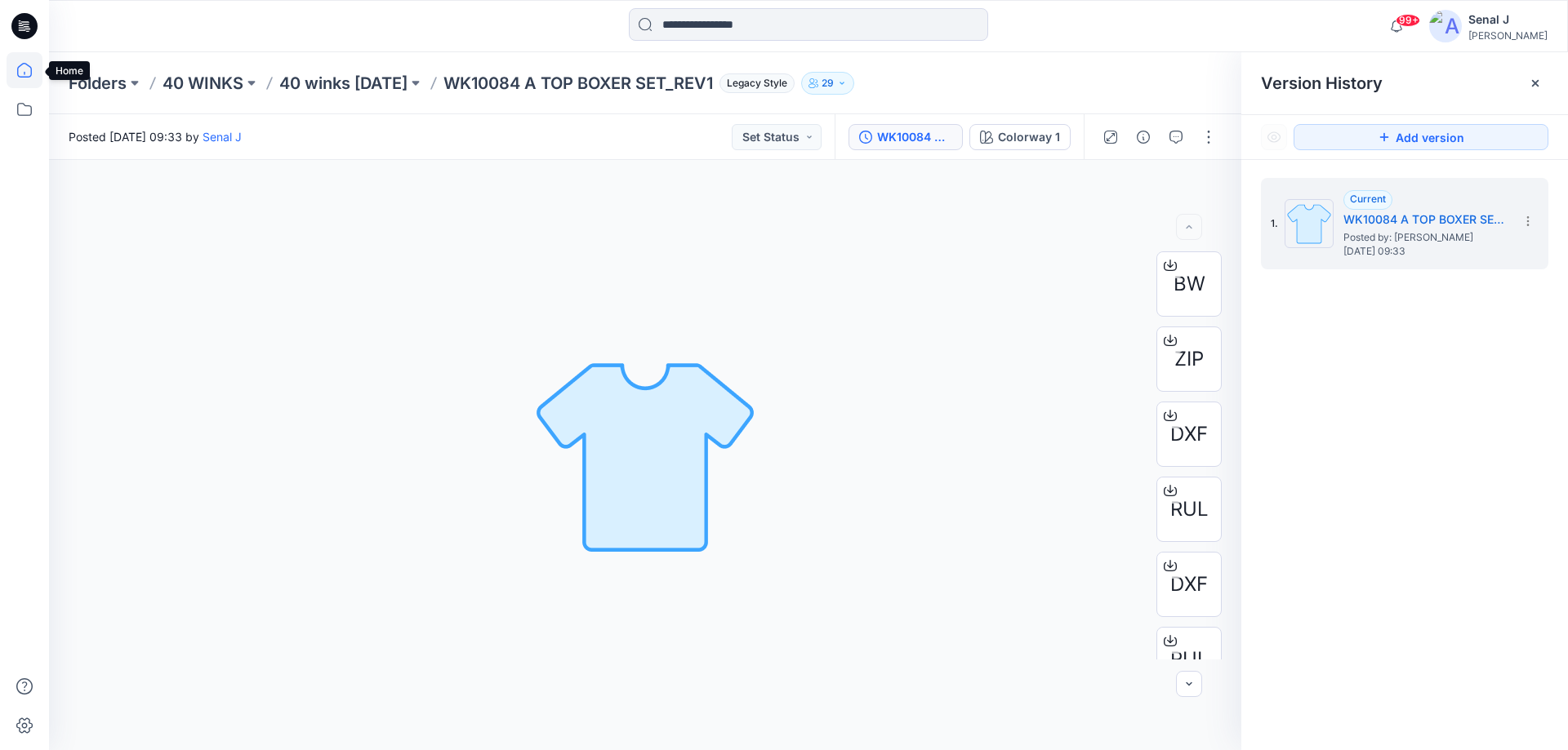
click at [28, 66] on icon at bounding box center [25, 70] width 36 height 36
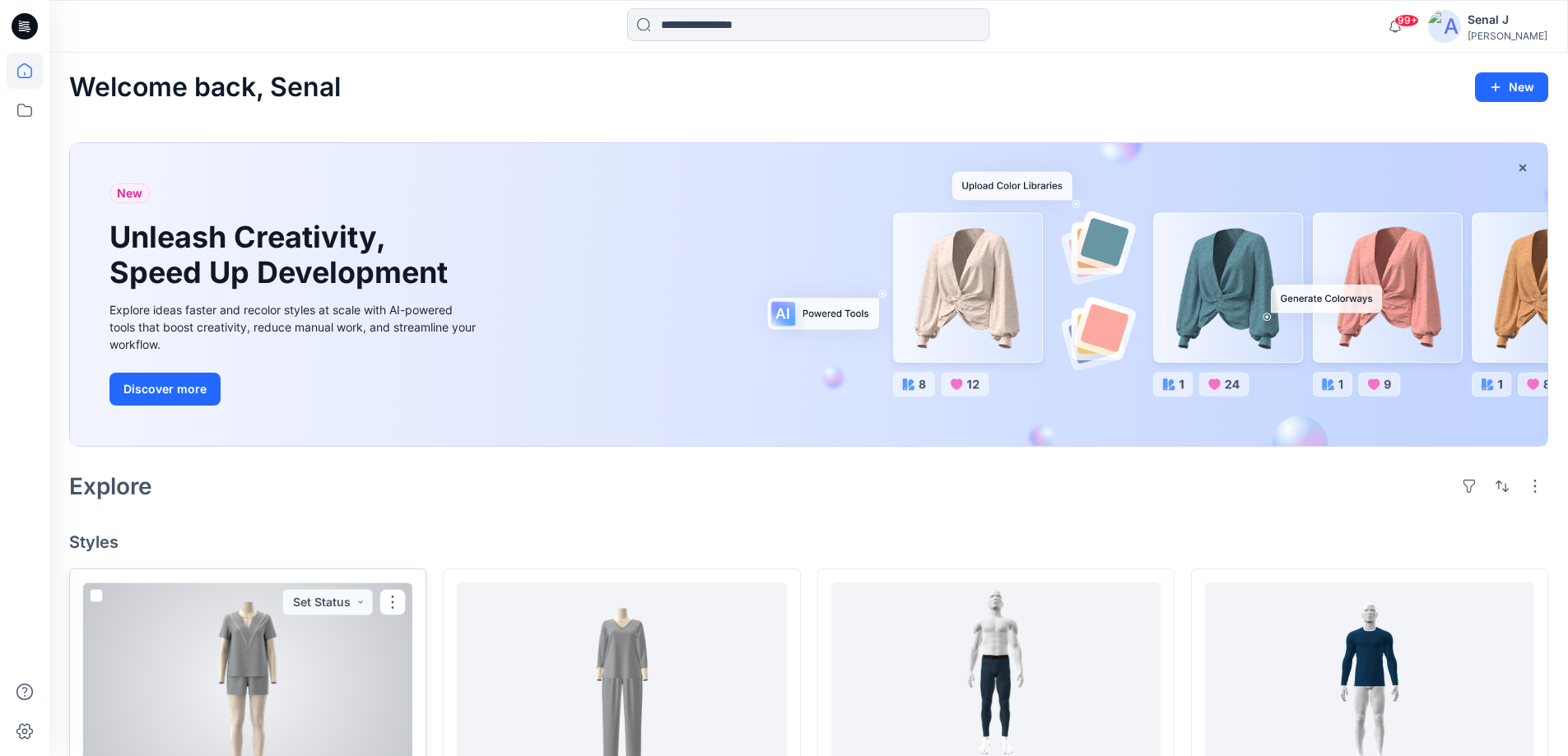
click at [237, 673] on div at bounding box center [247, 684] width 330 height 203
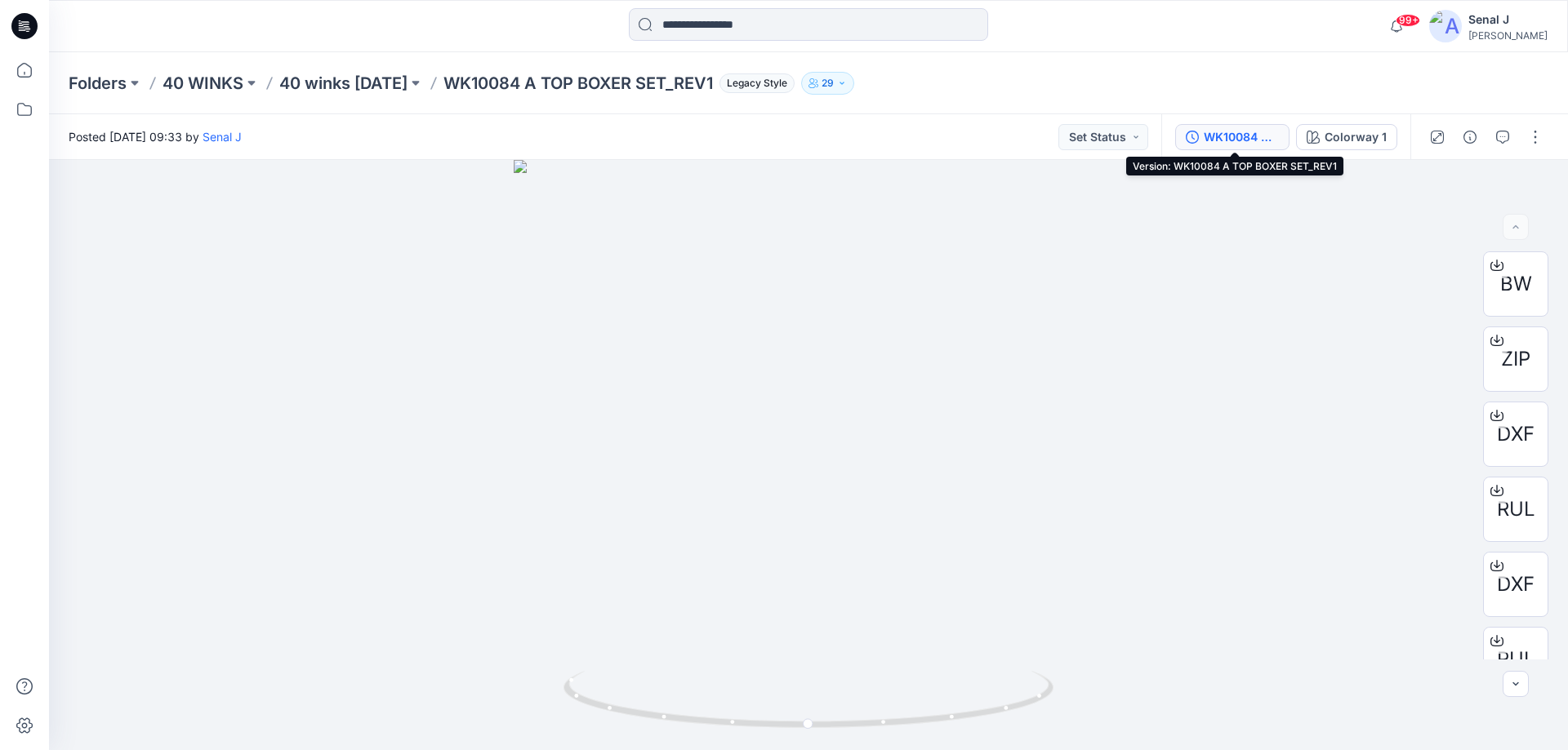
click at [1231, 138] on div "WK10084 A TOP BOXER SET_REV1" at bounding box center [1241, 137] width 75 height 18
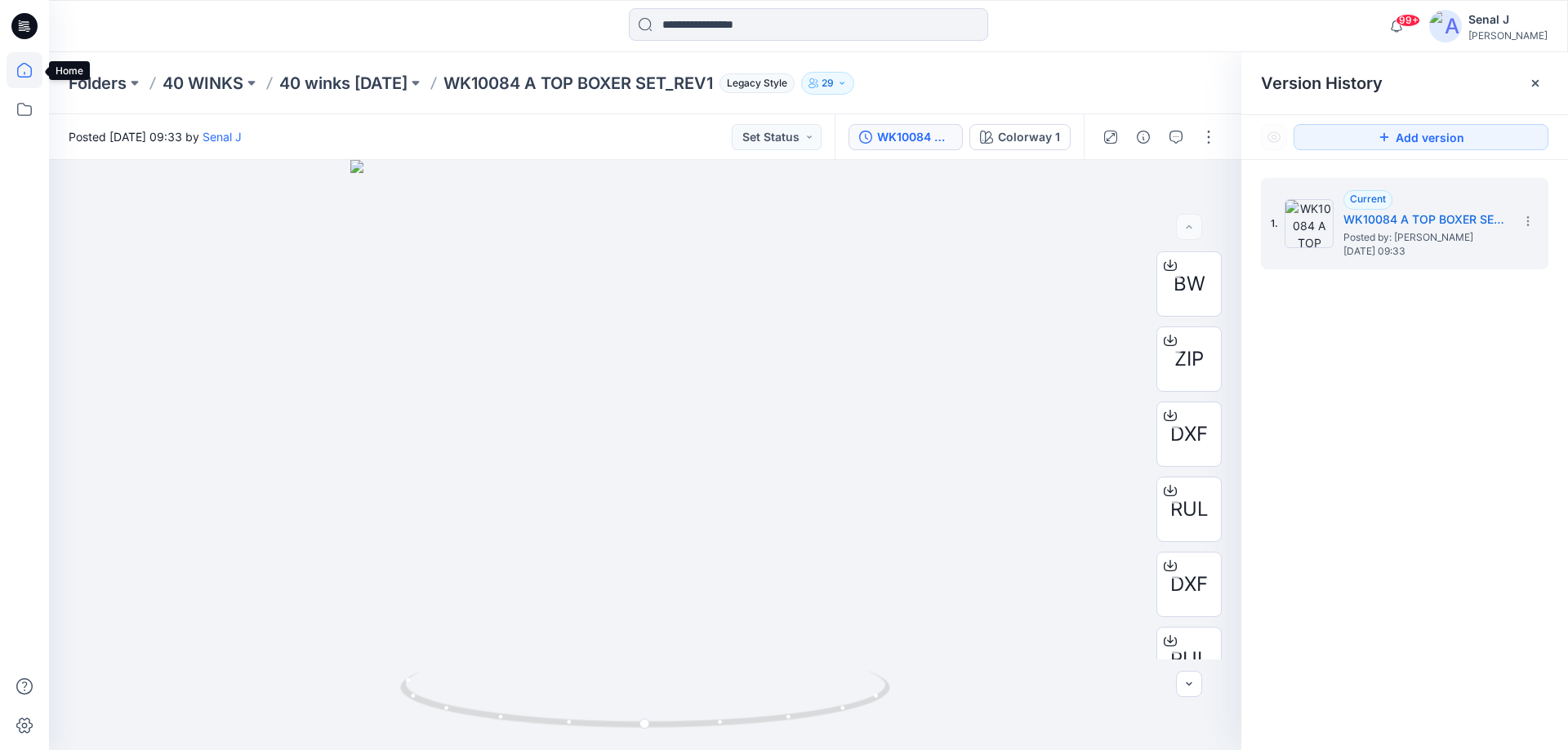
click at [21, 71] on icon at bounding box center [25, 70] width 36 height 36
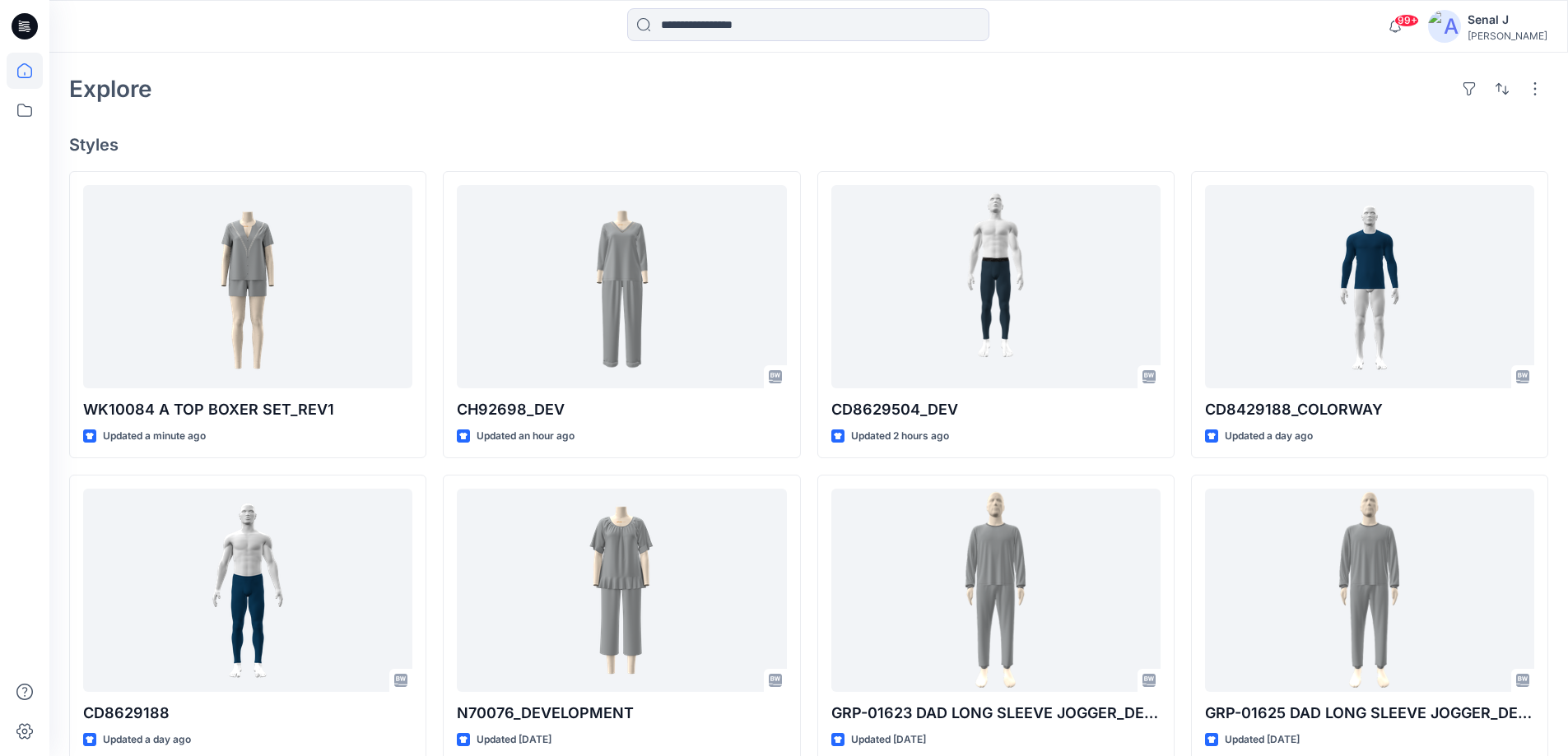
scroll to position [439, 0]
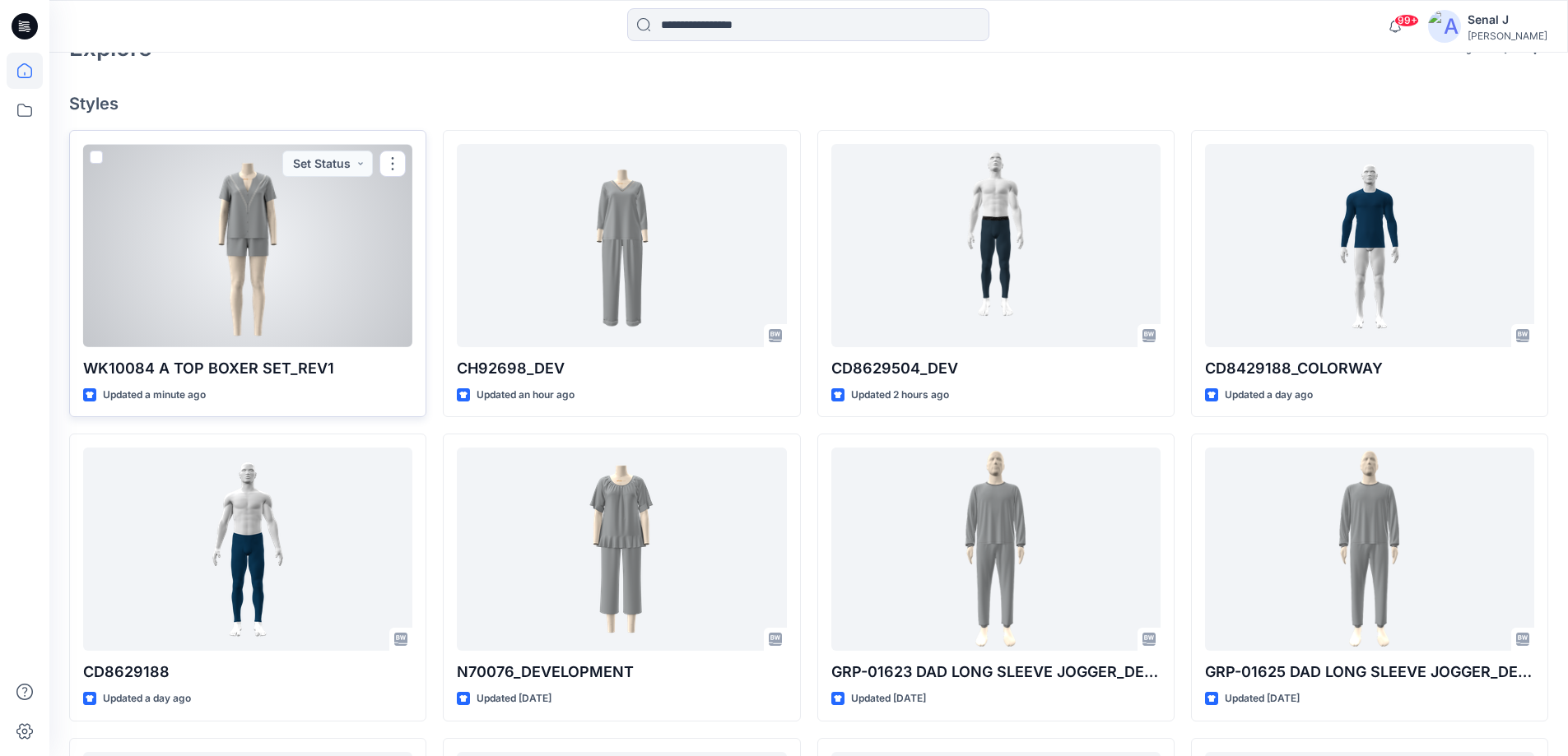
click at [235, 234] on div at bounding box center [247, 246] width 330 height 203
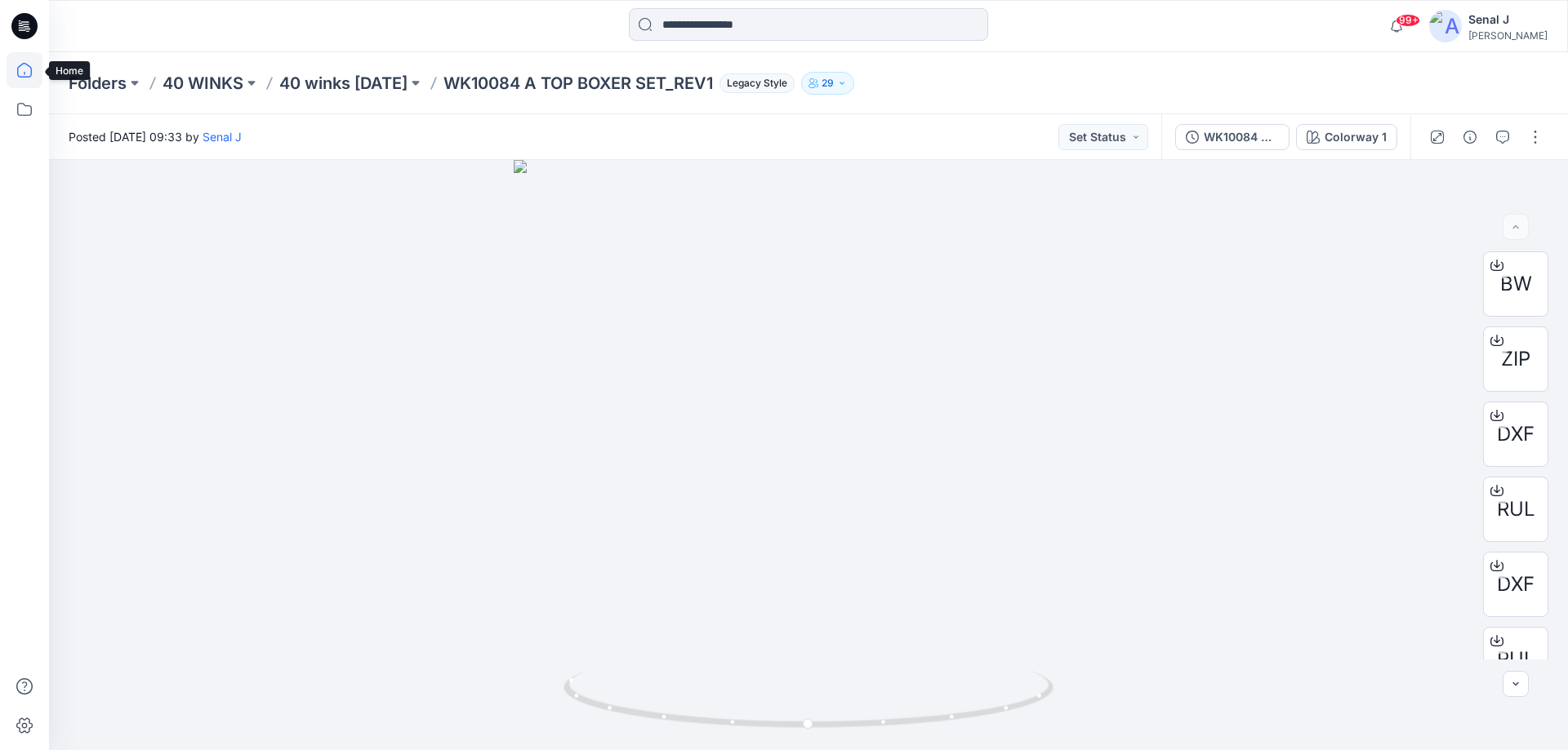
click at [36, 66] on icon at bounding box center [25, 70] width 36 height 36
